Goal: Transaction & Acquisition: Purchase product/service

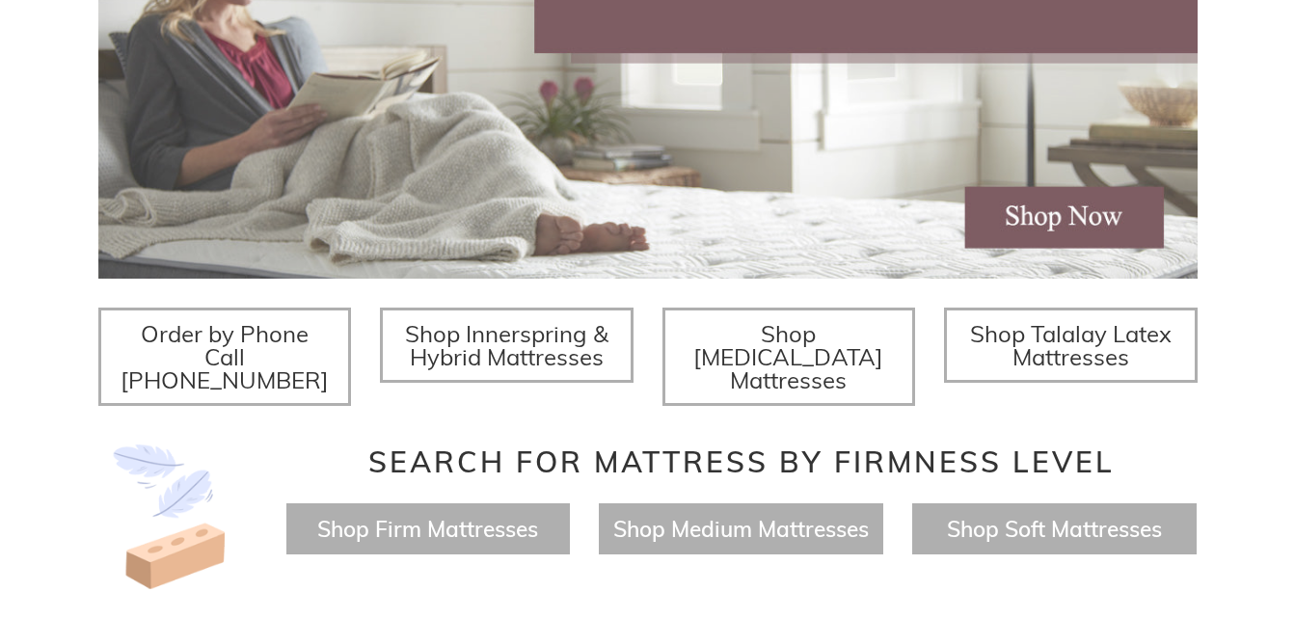
scroll to position [621, 0]
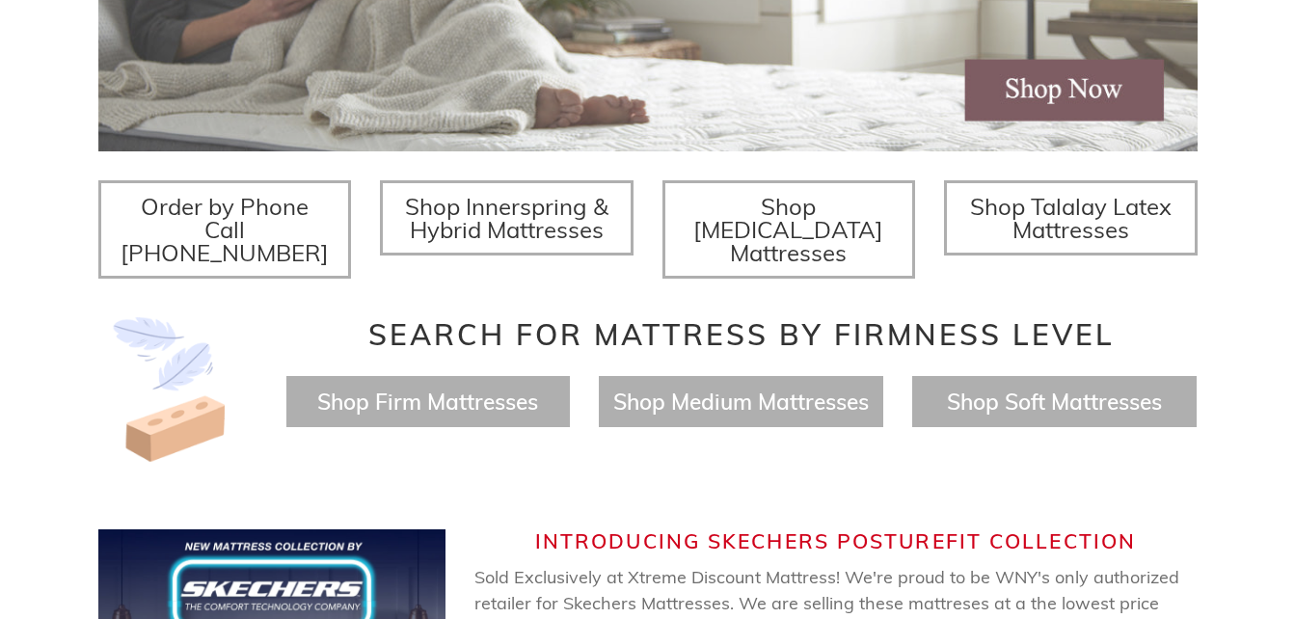
click at [777, 221] on span "Shop [MEDICAL_DATA] Mattresses" at bounding box center [788, 229] width 190 height 75
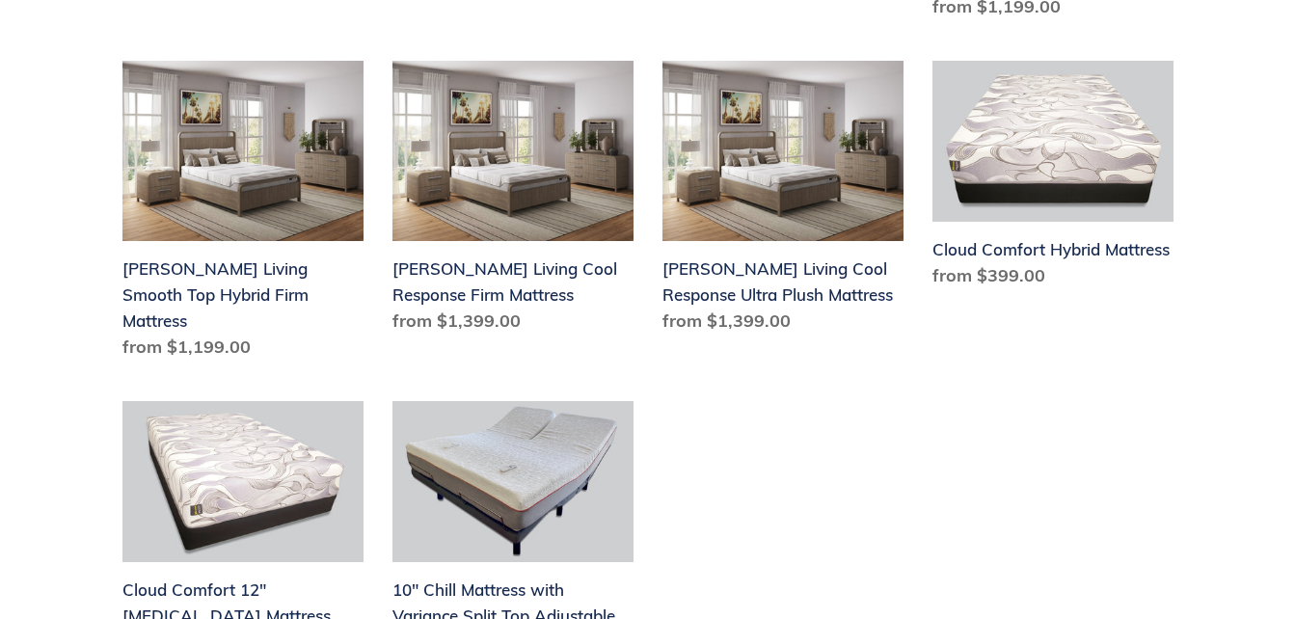
scroll to position [1128, 0]
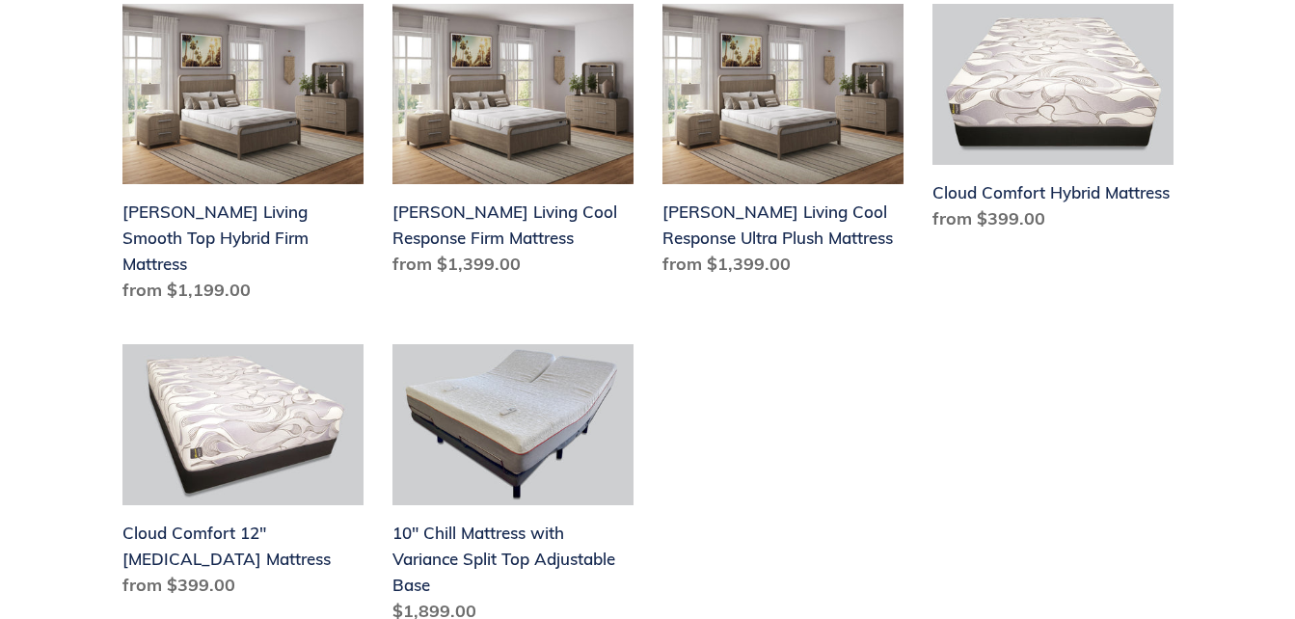
drag, startPoint x: 918, startPoint y: 405, endPoint x: 771, endPoint y: 372, distance: 151.2
click at [771, 372] on ul "Bamboo Dream 8" Memory Foam Mattress Bamboo Dream 8" Memory Foam Mattress Regul…" at bounding box center [634, 163] width 1080 height 1003
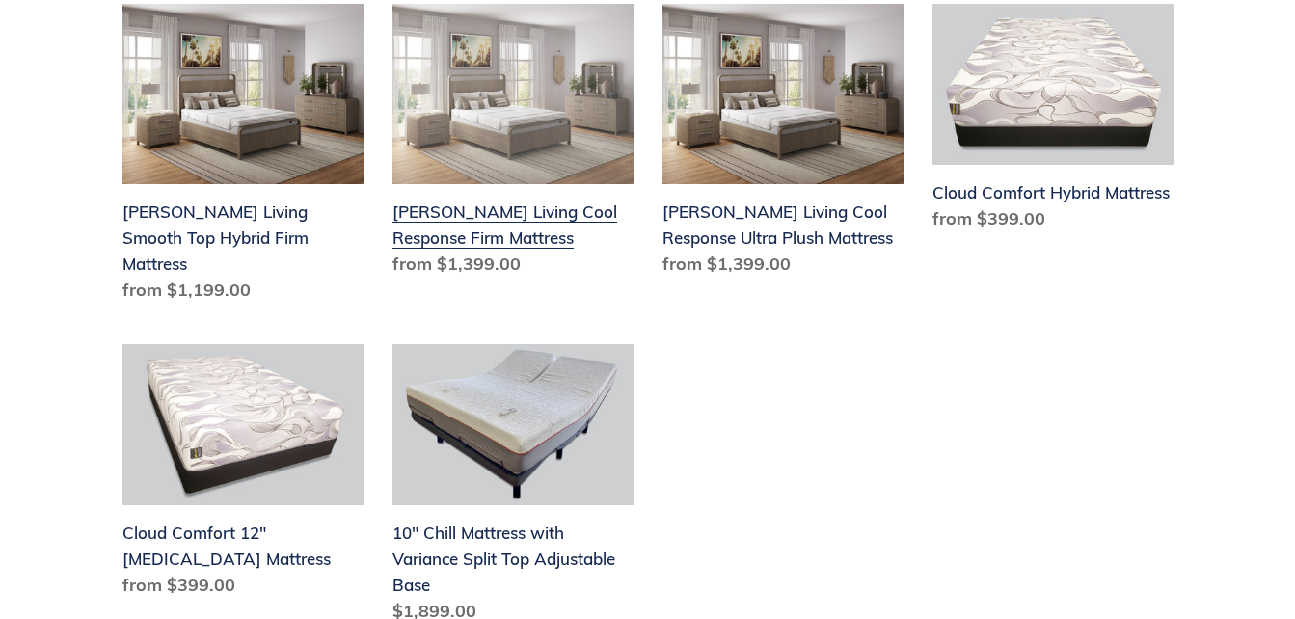
drag, startPoint x: 455, startPoint y: 173, endPoint x: 1309, endPoint y: 77, distance: 858.9
click at [460, 179] on link "[PERSON_NAME] Living Cool Response Firm Mattress" at bounding box center [513, 145] width 241 height 282
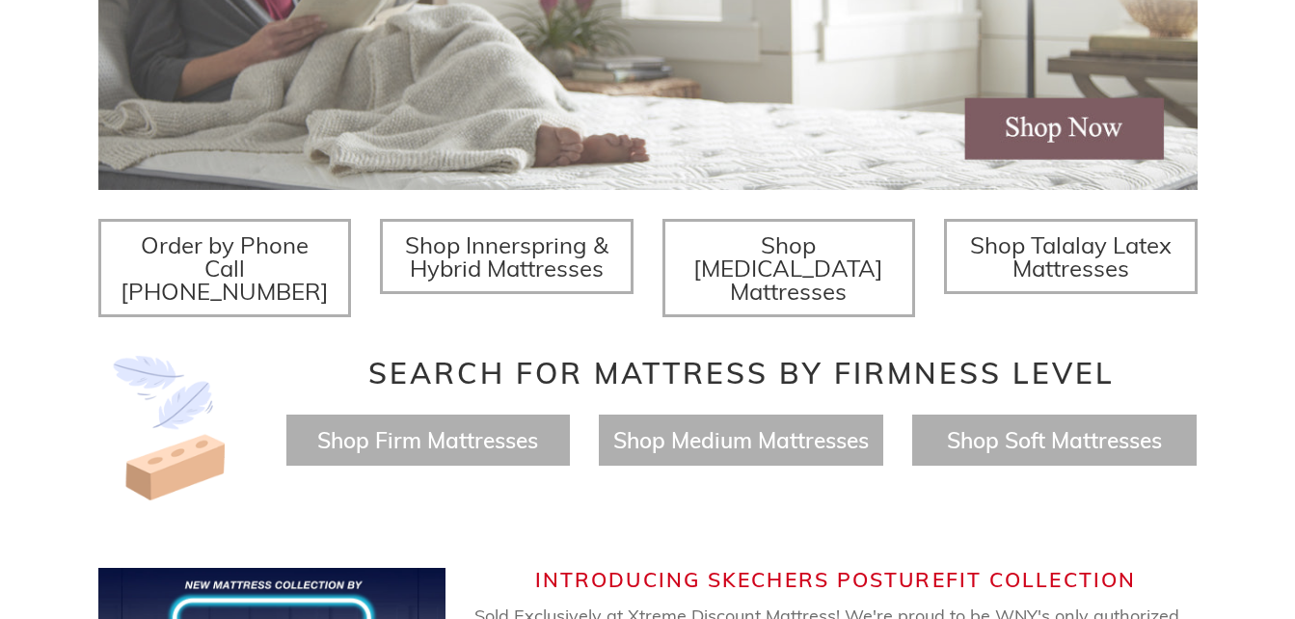
scroll to position [621, 0]
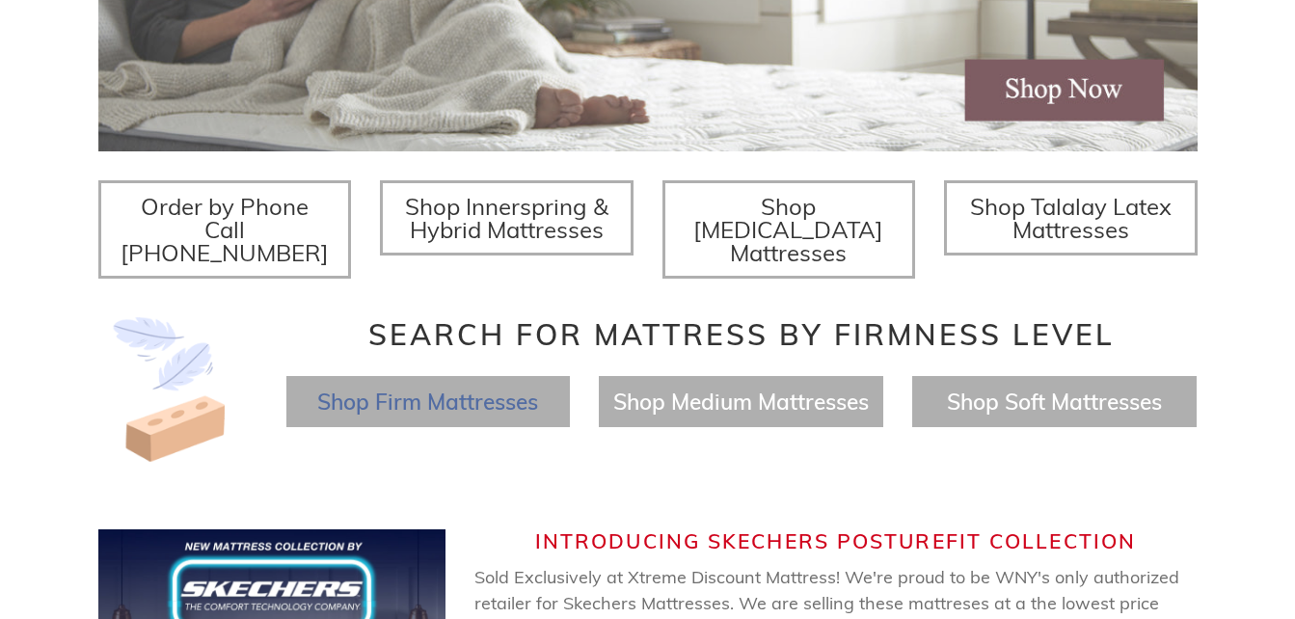
click at [416, 388] on span "Shop Firm Mattresses" at bounding box center [427, 402] width 221 height 28
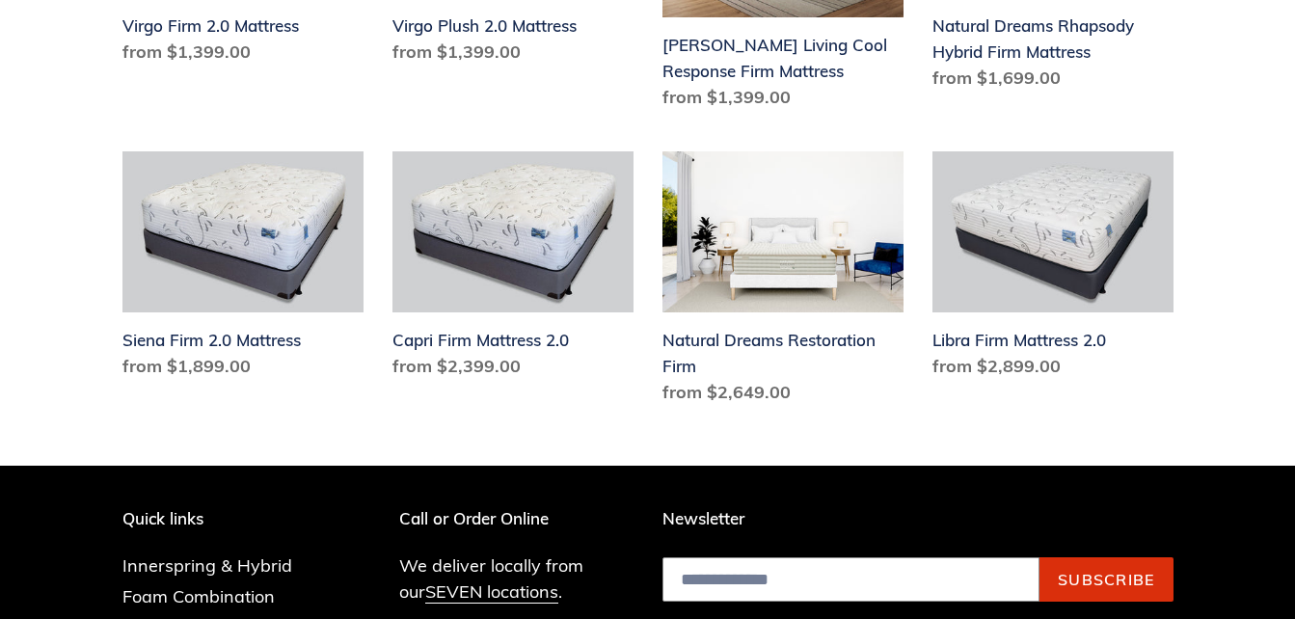
scroll to position [2344, 0]
